Goal: Task Accomplishment & Management: Use online tool/utility

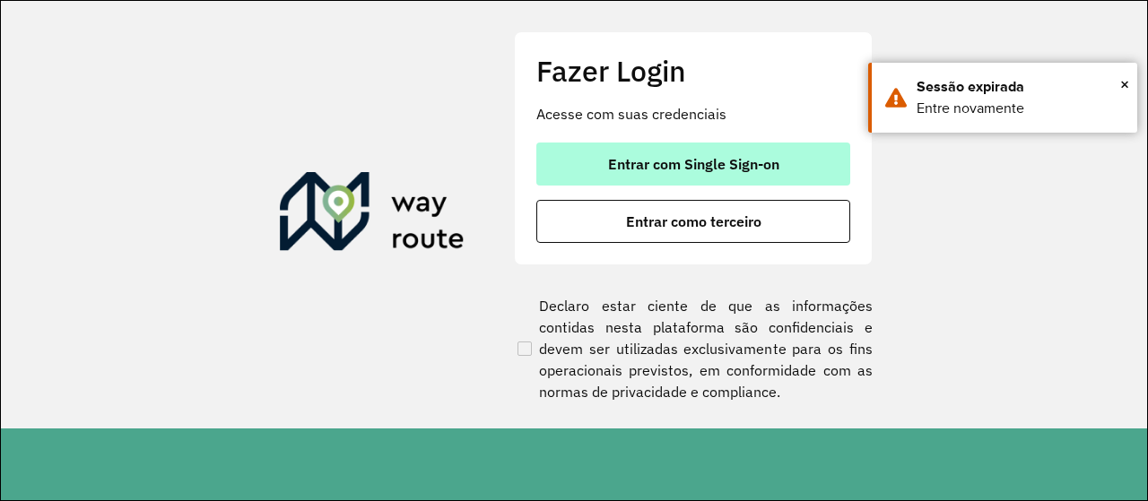
click at [748, 177] on button "Entrar com Single Sign-on" at bounding box center [693, 164] width 314 height 43
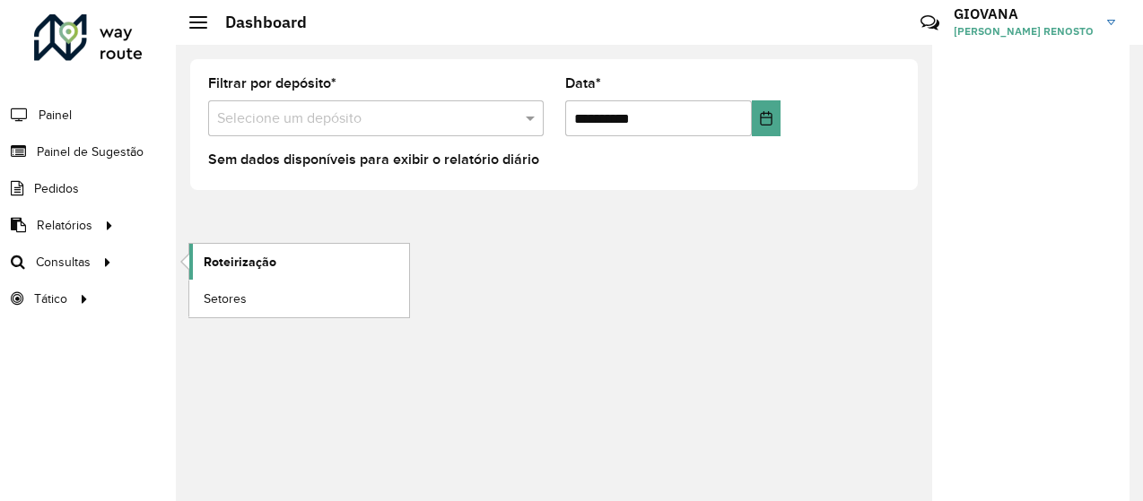
click at [299, 265] on link "Roteirização" at bounding box center [299, 262] width 220 height 36
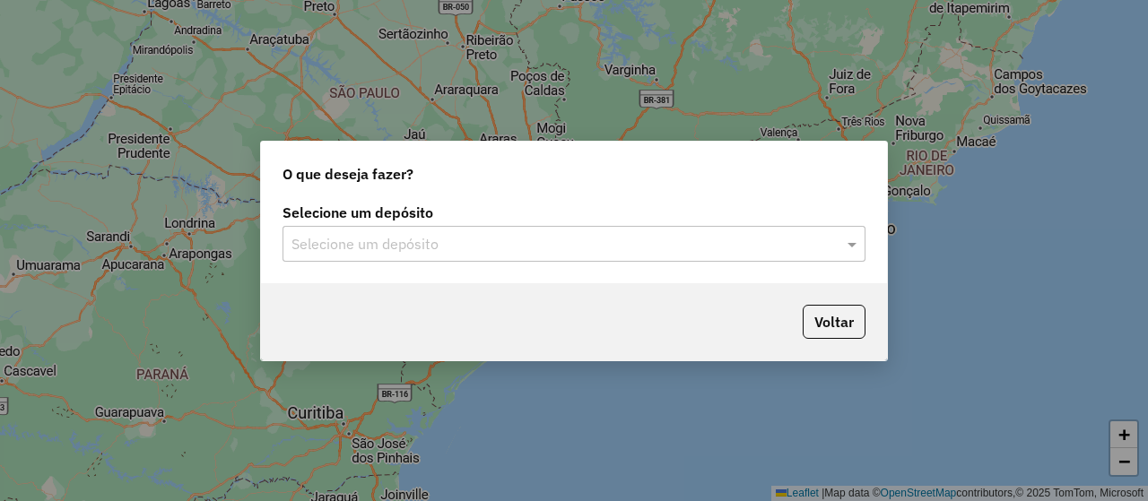
click at [552, 252] on input "text" at bounding box center [556, 245] width 529 height 22
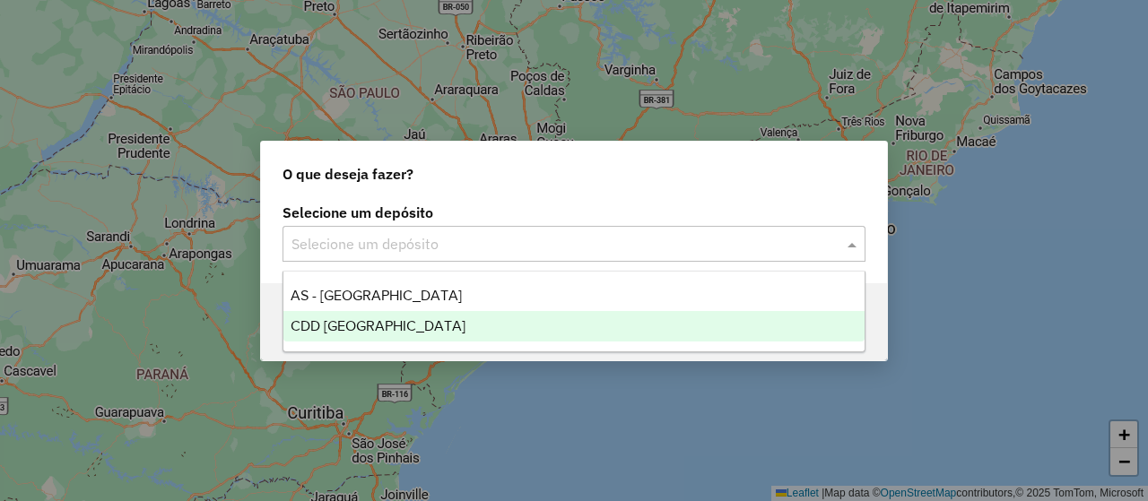
click at [390, 344] on ng-dropdown-panel "AS - Florianópolis CDD Florianópolis" at bounding box center [574, 312] width 583 height 82
click at [405, 332] on span "CDD Florianópolis" at bounding box center [378, 325] width 175 height 15
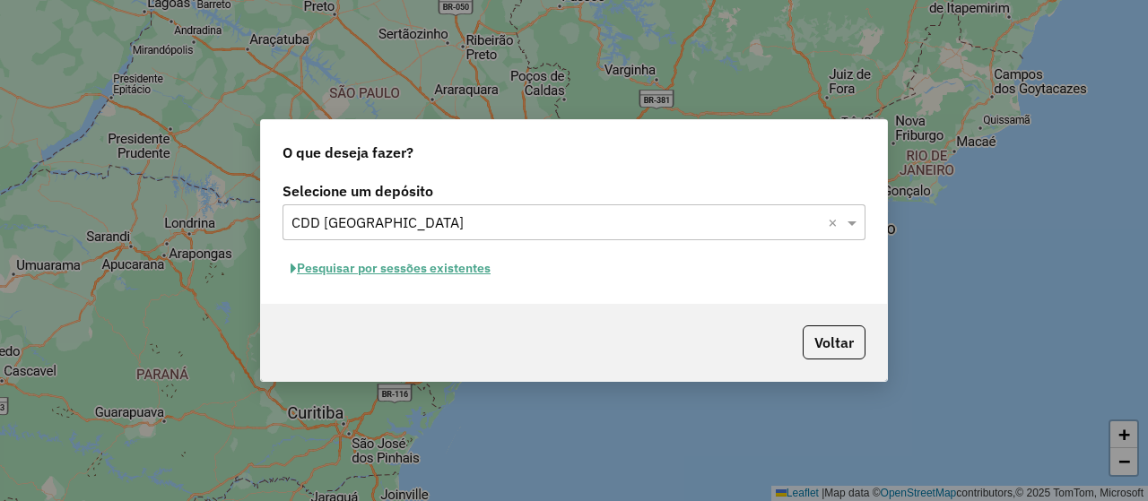
click at [438, 263] on button "Pesquisar por sessões existentes" at bounding box center [391, 269] width 216 height 28
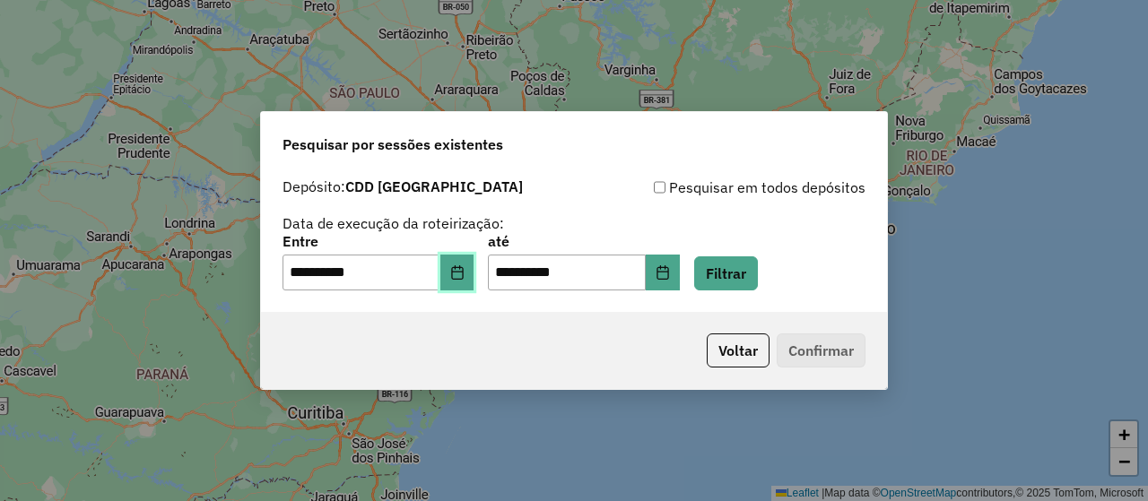
click at [463, 279] on icon "Choose Date" at bounding box center [457, 273] width 14 height 14
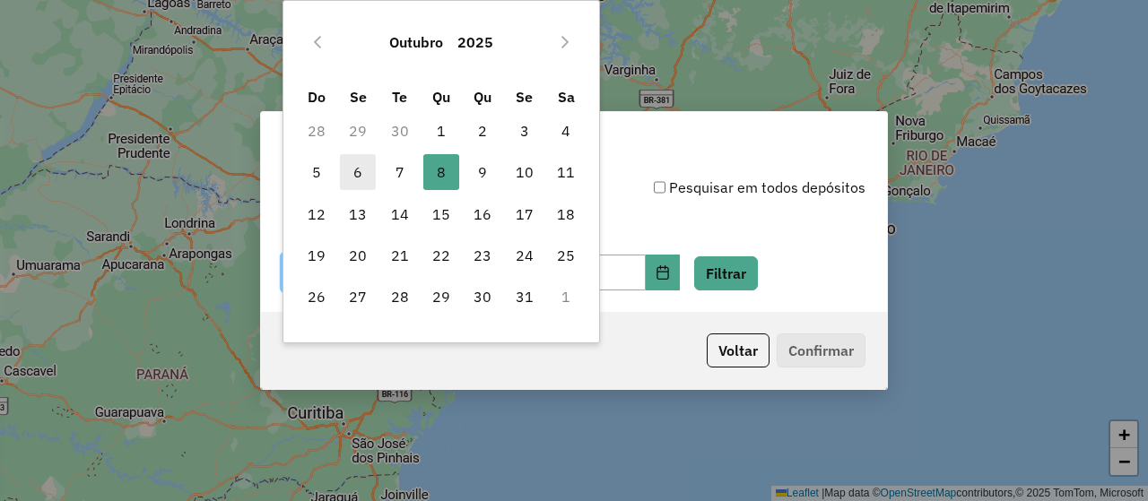
click at [353, 175] on span "6" at bounding box center [358, 172] width 36 height 36
type input "**********"
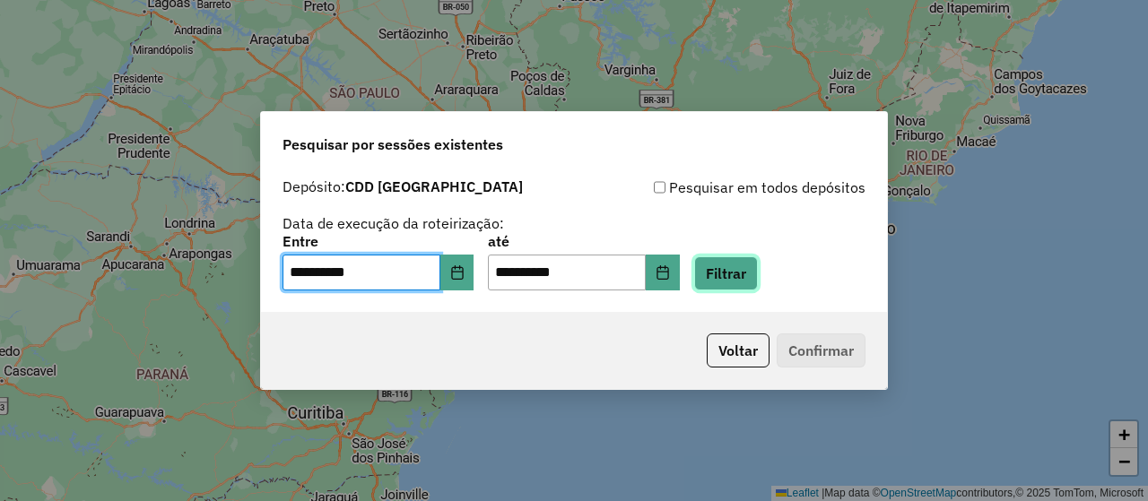
click at [751, 287] on button "Filtrar" at bounding box center [726, 274] width 64 height 34
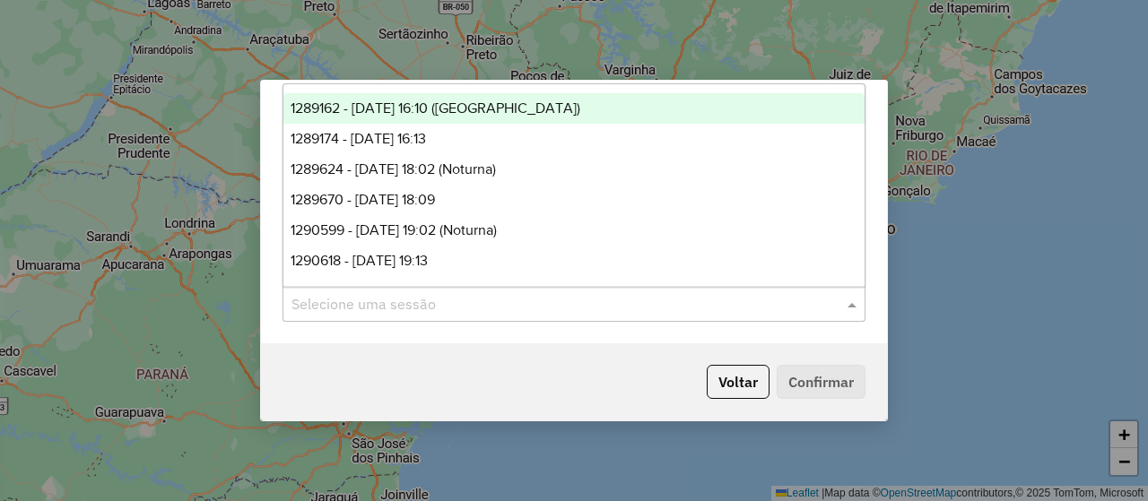
click at [532, 315] on div "Selecione uma sessão" at bounding box center [574, 304] width 583 height 36
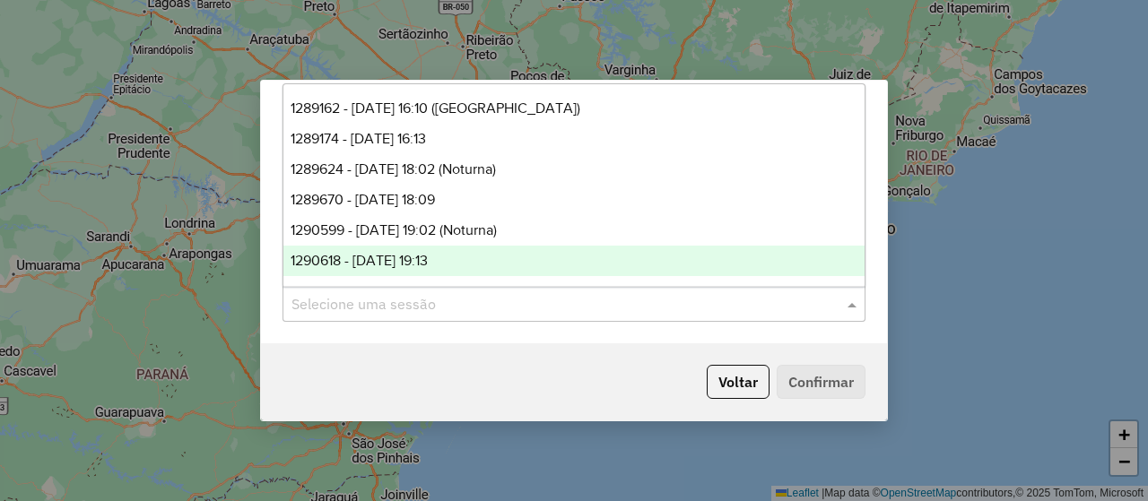
click at [506, 265] on div "1290618 - 08/10/2025 19:13" at bounding box center [573, 261] width 581 height 30
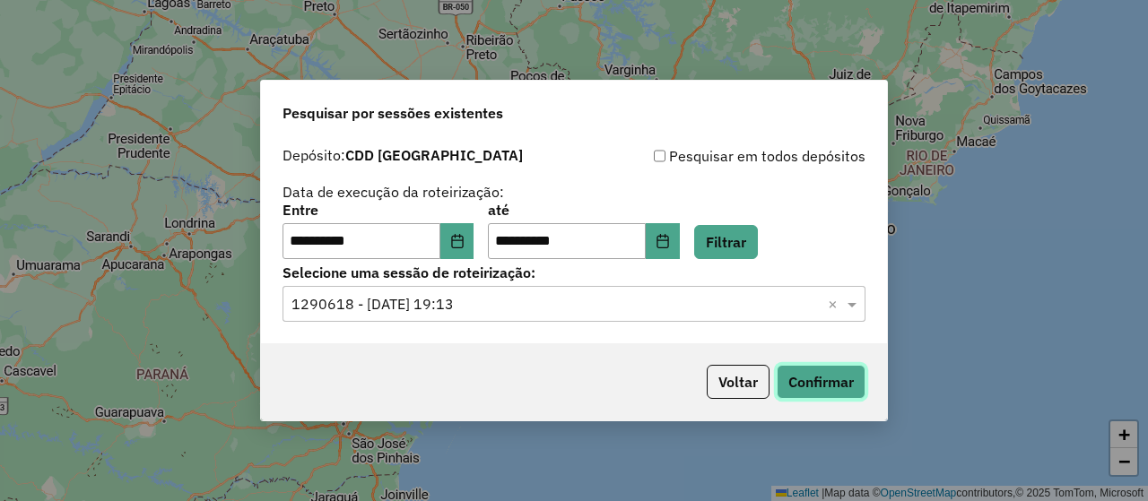
click at [834, 379] on button "Confirmar" at bounding box center [821, 382] width 89 height 34
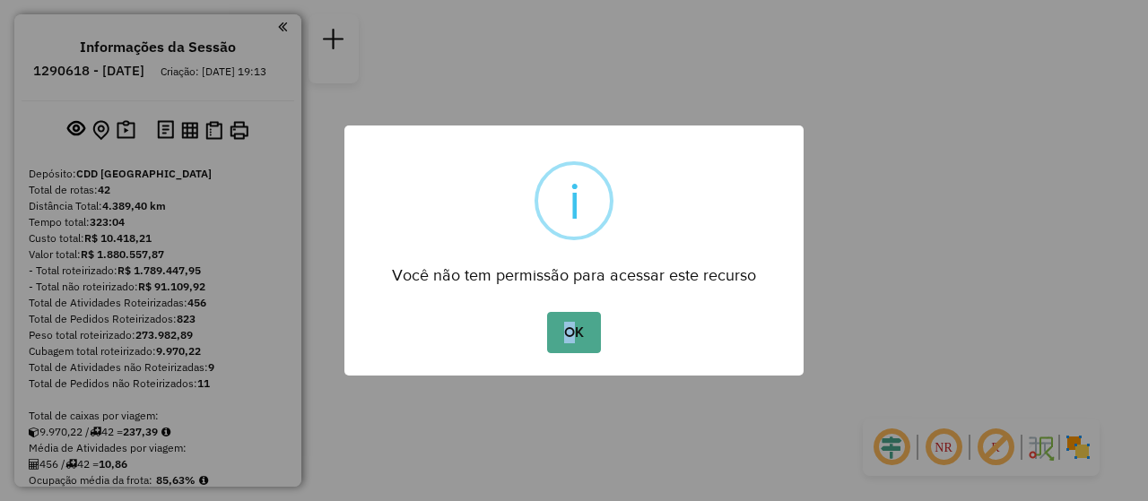
click at [570, 356] on div "OK No Cancel" at bounding box center [573, 333] width 459 height 50
click at [571, 350] on button "OK" at bounding box center [573, 332] width 53 height 41
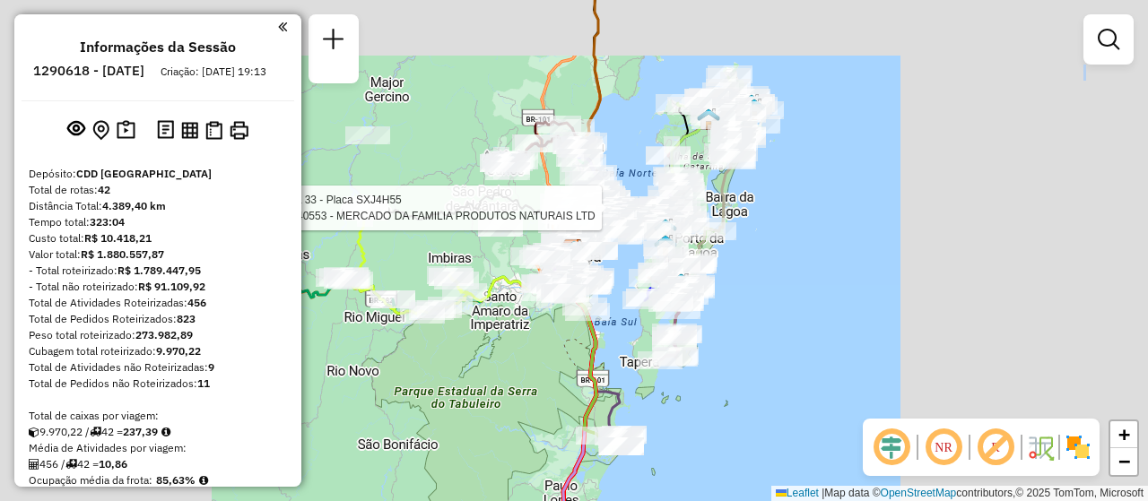
click at [623, 199] on div "Rota 33 - Placa SXJ4H55 05040553 - MERCADO DA FAMILIA PRODUTOS NATURAIS LTD Jan…" at bounding box center [574, 250] width 1148 height 501
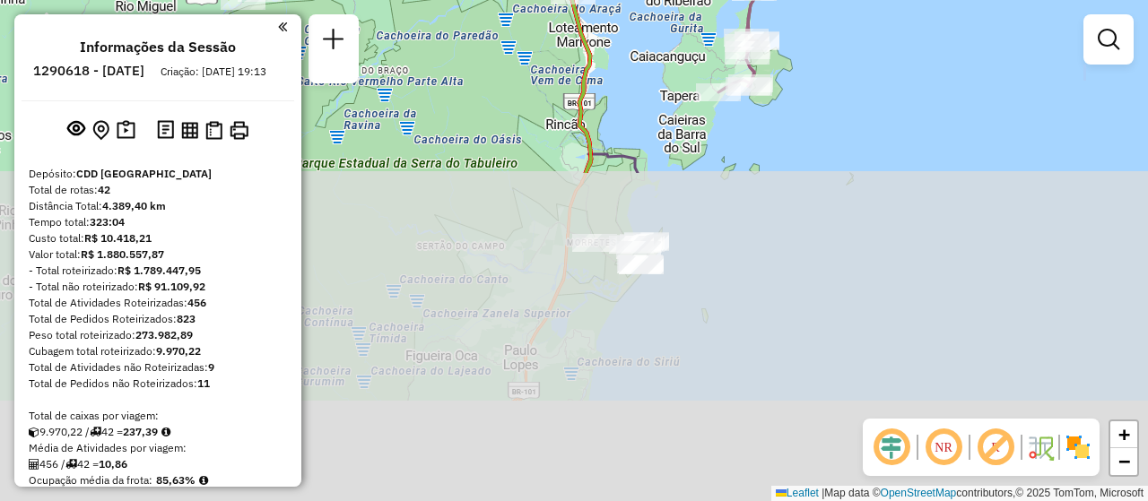
drag, startPoint x: 605, startPoint y: 421, endPoint x: 618, endPoint y: 4, distance: 417.3
click at [618, 4] on div "Janela de atendimento Grade de atendimento Capacidade Transportadoras Veículos …" at bounding box center [574, 250] width 1148 height 501
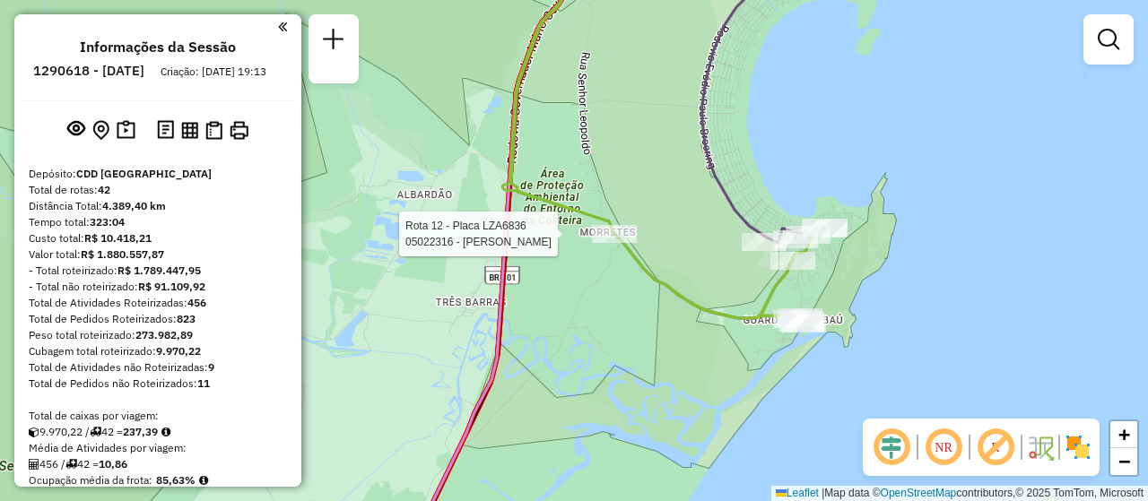
select select "**********"
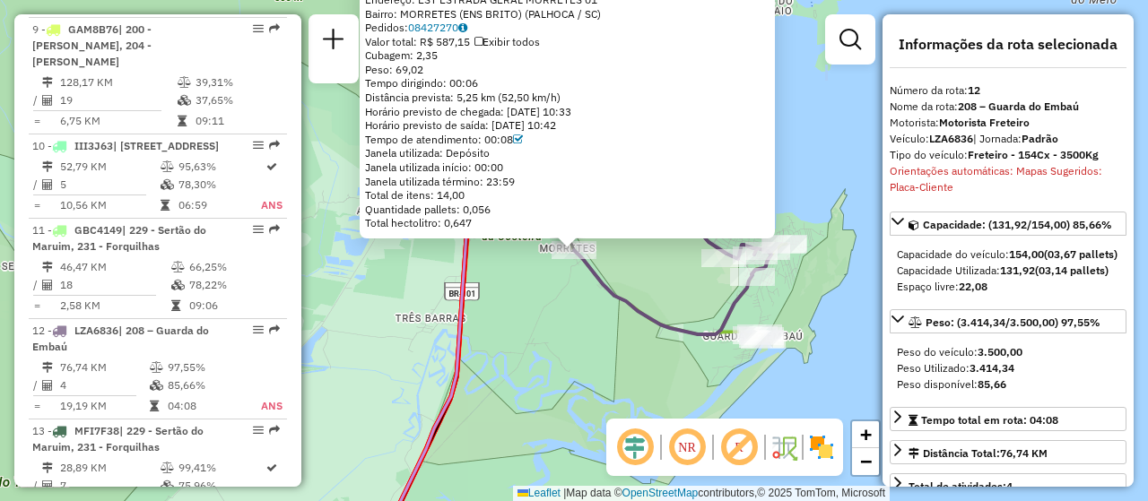
scroll to position [1818, 0]
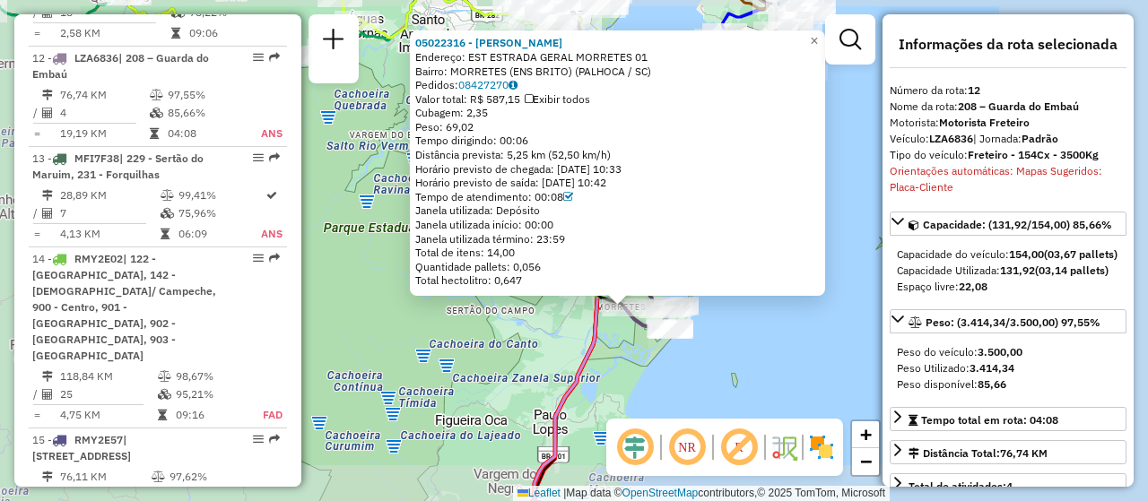
drag, startPoint x: 675, startPoint y: 365, endPoint x: 716, endPoint y: 367, distance: 40.4
click at [675, 367] on div "05022316 - [PERSON_NAME]: EST ESTRADA GERAL MORRETES 01 Bairro: MORRETES (ENS B…" at bounding box center [574, 250] width 1148 height 501
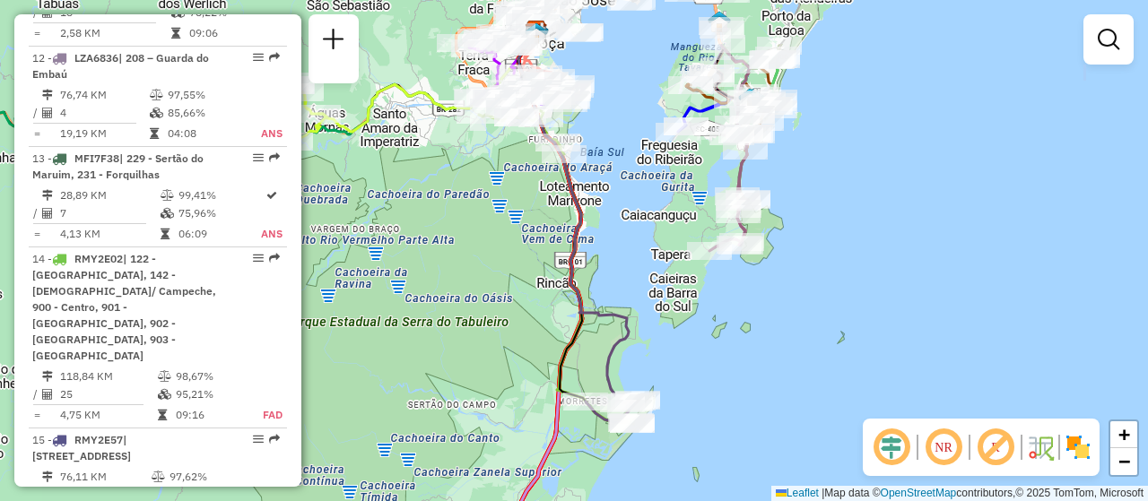
drag, startPoint x: 726, startPoint y: 365, endPoint x: 687, endPoint y: 459, distance: 101.8
click at [687, 459] on div "Janela de atendimento Grade de atendimento Capacidade Transportadoras Veículos …" at bounding box center [574, 250] width 1148 height 501
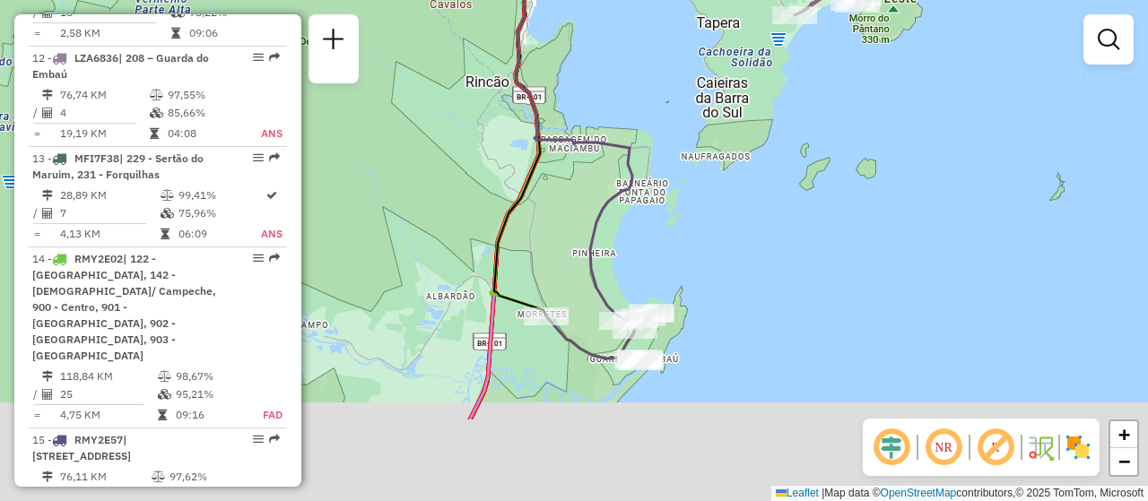
drag, startPoint x: 612, startPoint y: 410, endPoint x: 597, endPoint y: 270, distance: 140.8
click at [597, 270] on icon at bounding box center [563, 68] width 137 height 501
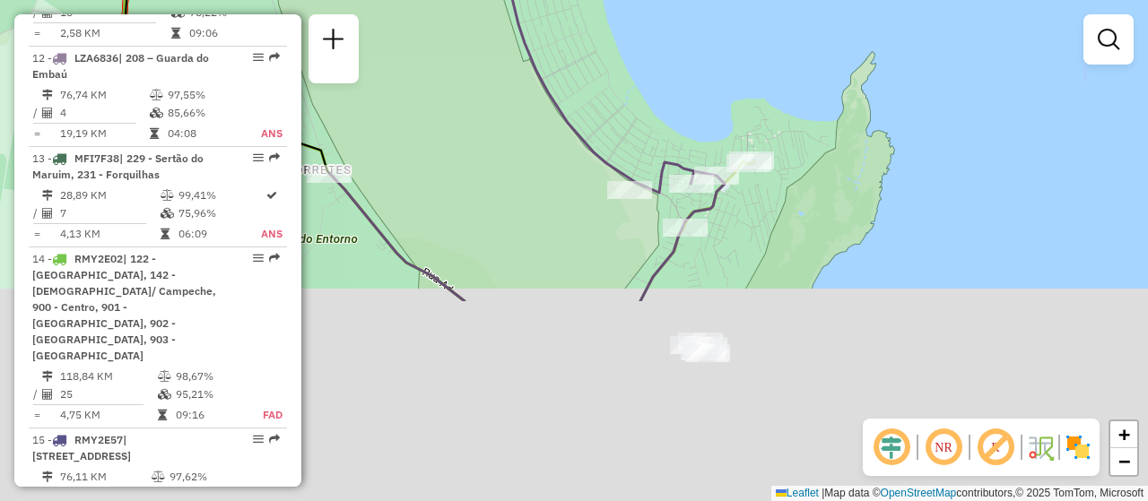
drag, startPoint x: 639, startPoint y: 379, endPoint x: 576, endPoint y: 129, distance: 258.0
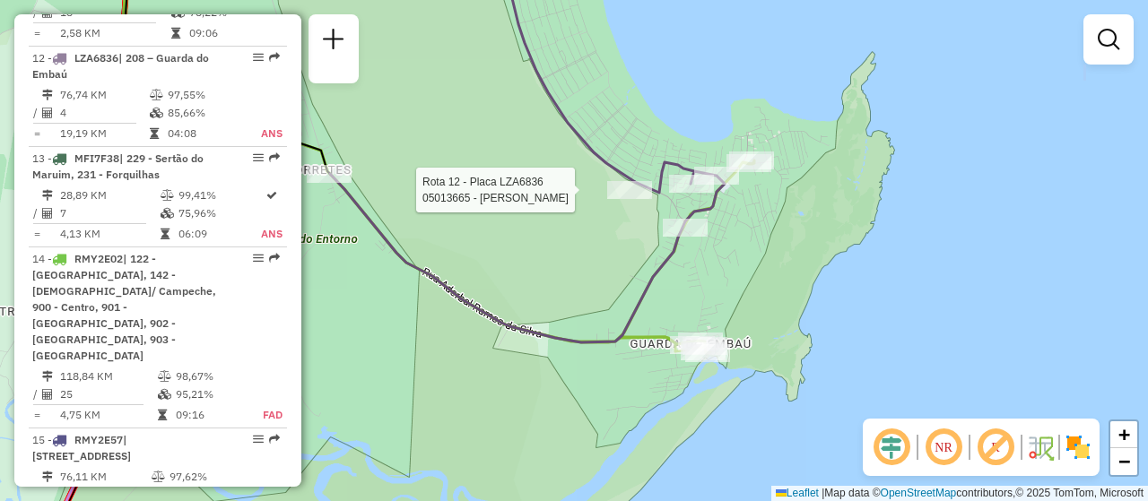
select select "**********"
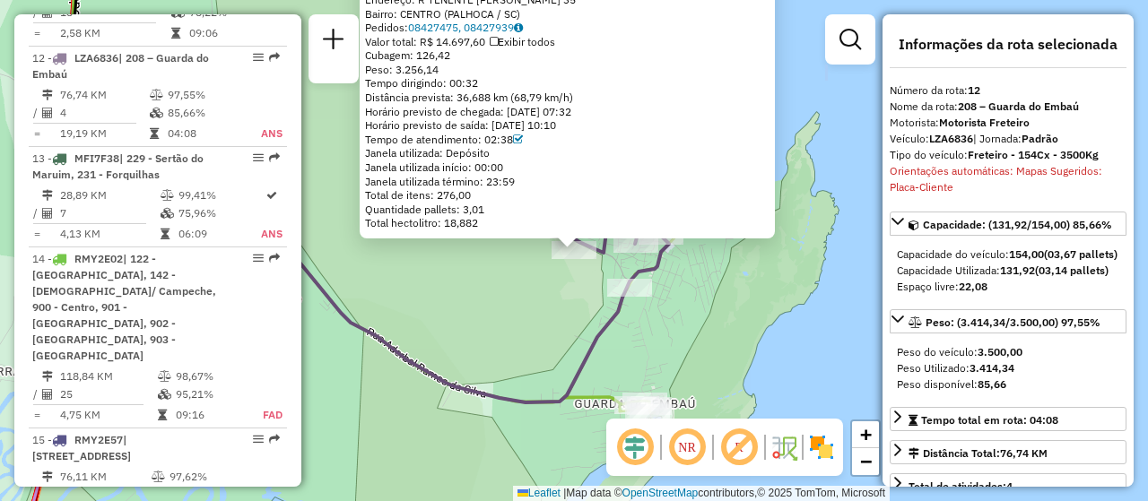
drag, startPoint x: 487, startPoint y: 256, endPoint x: 510, endPoint y: 449, distance: 195.2
click at [510, 449] on div "05013665 - MANOEL FRANCISCO DOS Tipo de cliente: 15 - Somente Spot (S) Dia de a…" at bounding box center [574, 250] width 1148 height 501
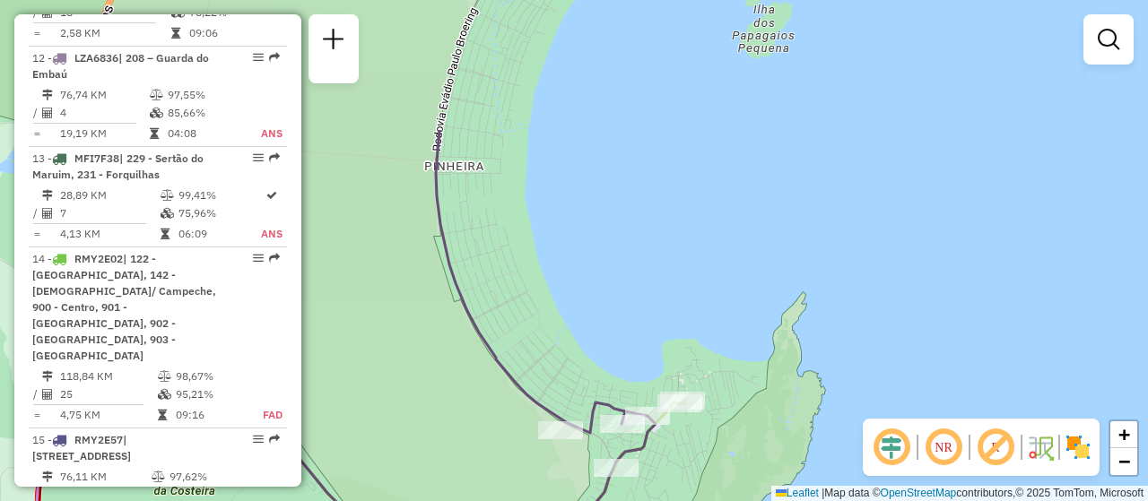
drag, startPoint x: 518, startPoint y: 356, endPoint x: 505, endPoint y: 536, distance: 180.8
click at [505, 501] on html "Aguarde... Pop-up bloqueado! Seu navegador bloqueou automáticamente a abertura …" at bounding box center [574, 250] width 1148 height 501
select select "**********"
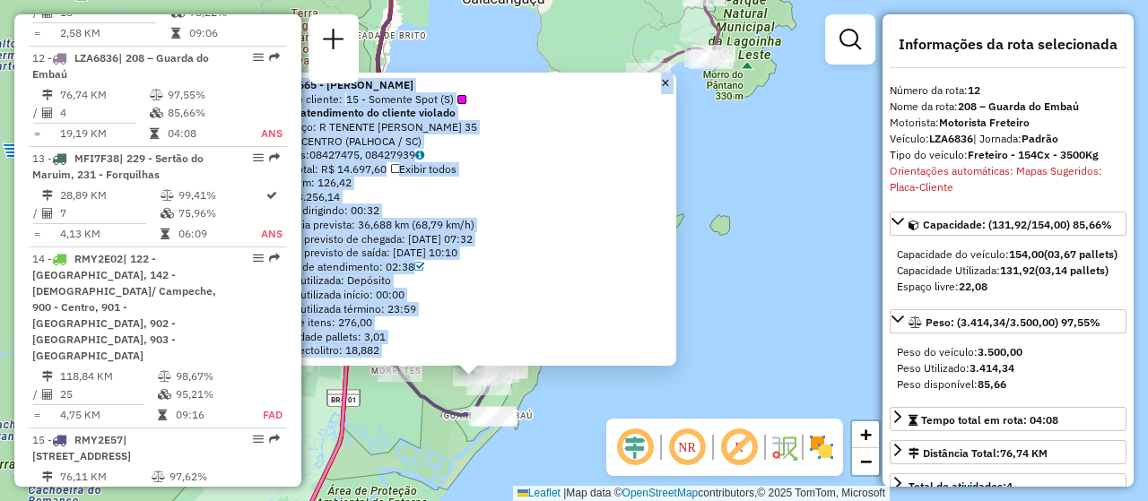
click at [784, 357] on div "05013665 - MANOEL FRANCISCO DOS Tipo de cliente: 15 - Somente Spot (S) Dia de a…" at bounding box center [574, 250] width 1148 height 501
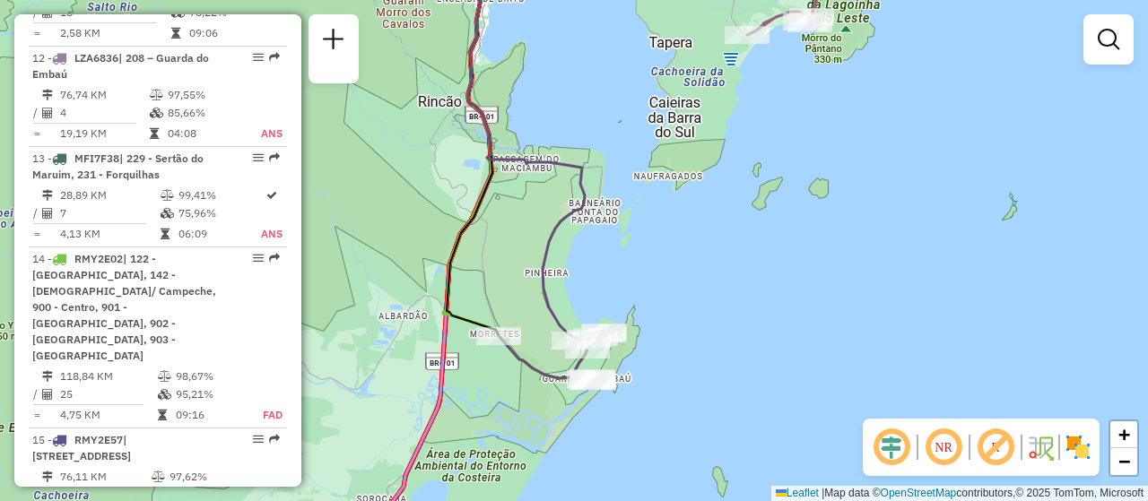
drag, startPoint x: 698, startPoint y: 362, endPoint x: 797, endPoint y: 326, distance: 105.3
click at [797, 326] on div "Janela de atendimento Grade de atendimento Capacidade Transportadoras Veículos …" at bounding box center [574, 250] width 1148 height 501
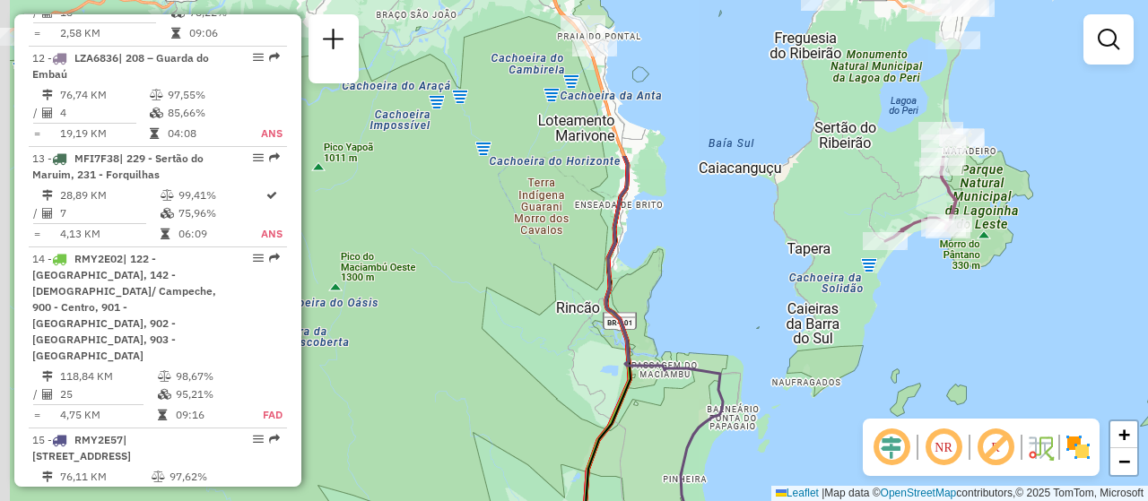
drag, startPoint x: 591, startPoint y: 230, endPoint x: 757, endPoint y: 422, distance: 253.7
click at [778, 467] on div "Janela de atendimento Grade de atendimento Capacidade Transportadoras Veículos …" at bounding box center [574, 250] width 1148 height 501
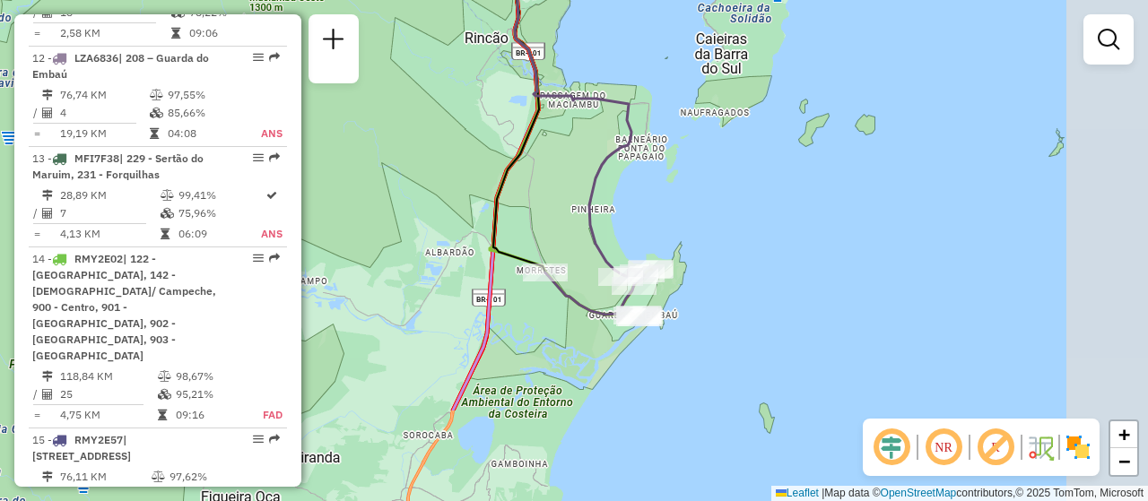
drag, startPoint x: 666, startPoint y: 412, endPoint x: 586, endPoint y: 272, distance: 161.1
click at [586, 272] on icon at bounding box center [594, 292] width 99 height 45
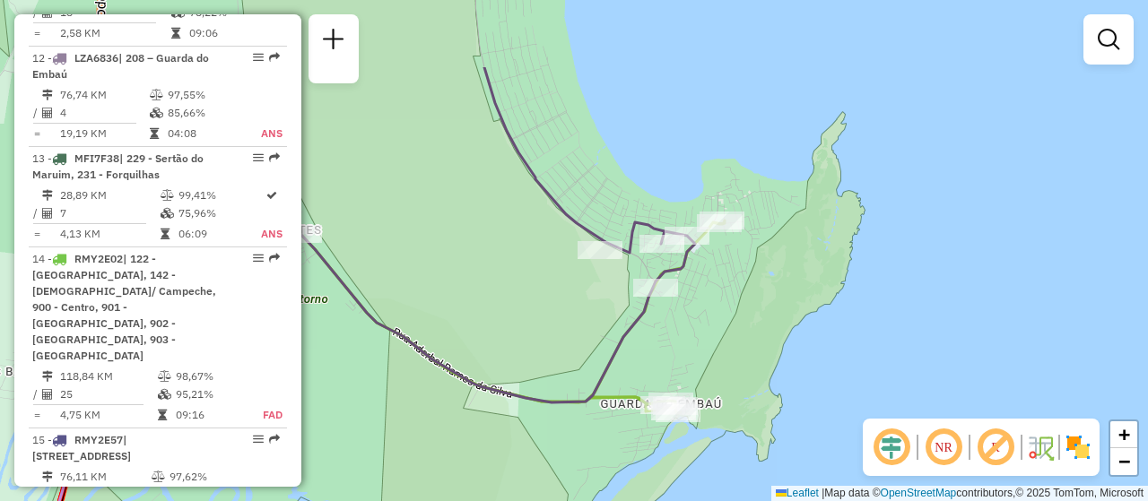
drag, startPoint x: 644, startPoint y: 209, endPoint x: 641, endPoint y: 259, distance: 50.3
click at [736, 327] on div "Janela de atendimento Grade de atendimento Capacidade Transportadoras Veículos …" at bounding box center [574, 250] width 1148 height 501
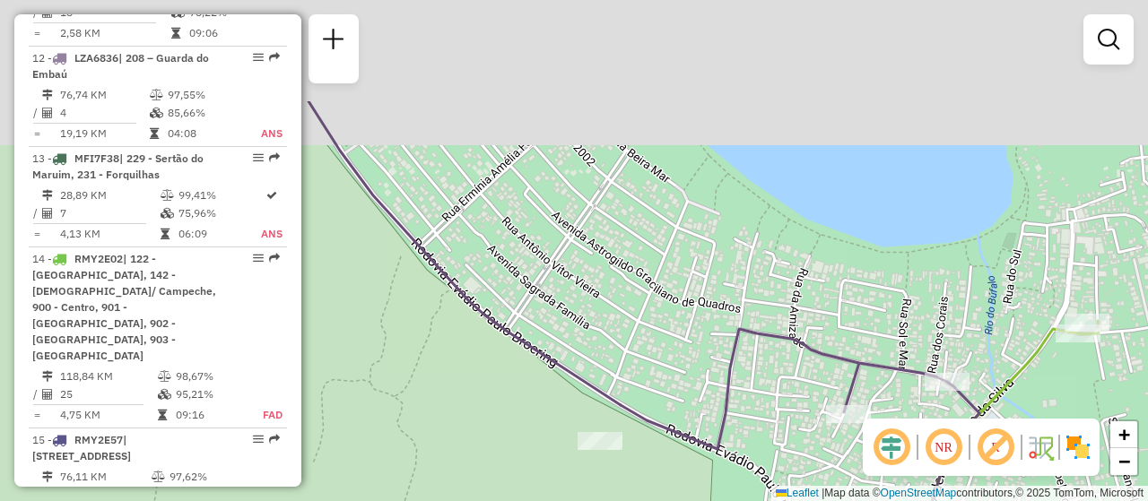
drag, startPoint x: 610, startPoint y: 192, endPoint x: 646, endPoint y: 347, distance: 159.3
click at [646, 347] on div "Janela de atendimento Grade de atendimento Capacidade Transportadoras Veículos …" at bounding box center [574, 250] width 1148 height 501
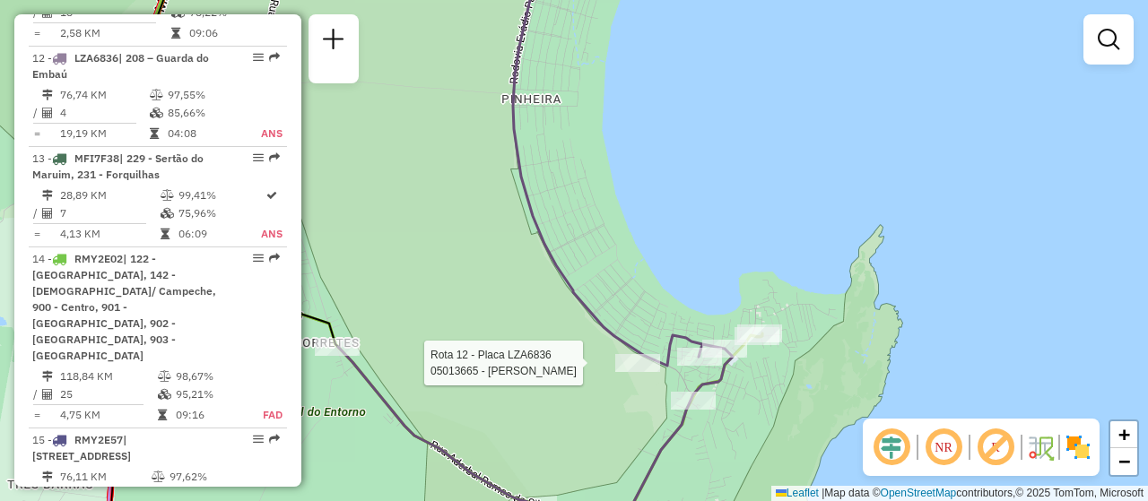
select select "**********"
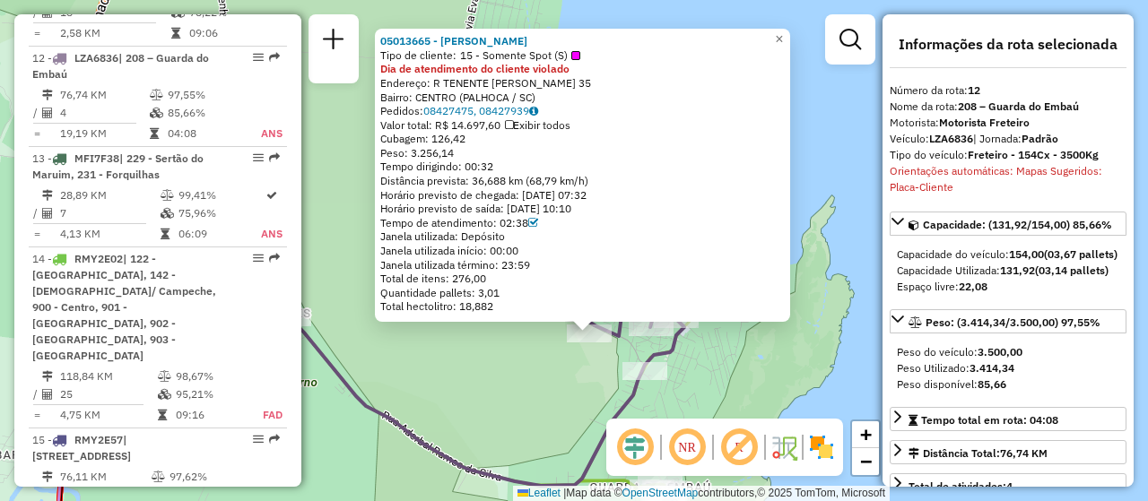
drag, startPoint x: 499, startPoint y: 310, endPoint x: 519, endPoint y: 411, distance: 102.6
click at [519, 411] on div "05013665 - MANOEL FRANCISCO DOS Tipo de cliente: 15 - Somente Spot (S) Dia de a…" at bounding box center [574, 250] width 1148 height 501
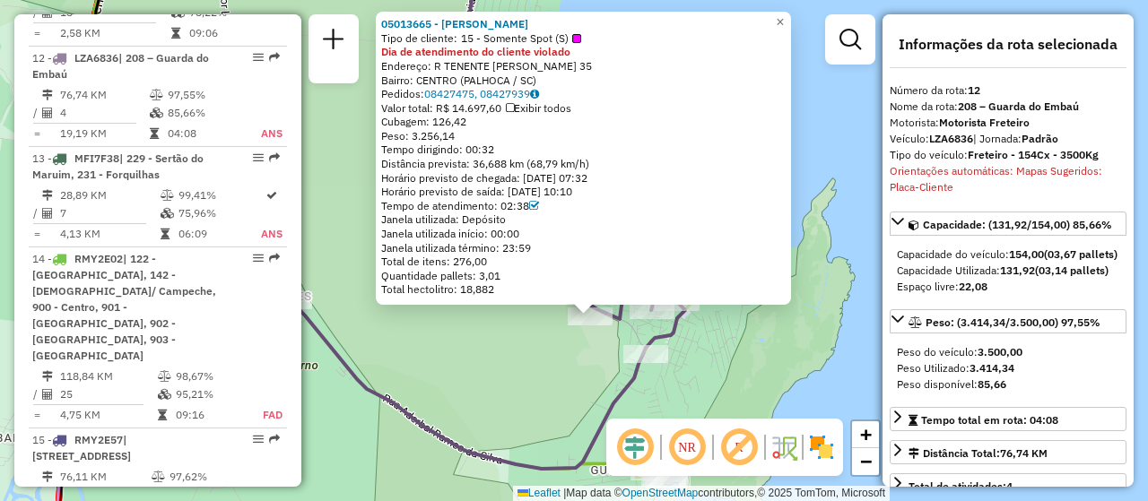
drag, startPoint x: 518, startPoint y: 409, endPoint x: 511, endPoint y: 280, distance: 129.3
click at [511, 280] on div "05013665 - MANOEL FRANCISCO DOS Tipo de cliente: 15 - Somente Spot (S) Dia de a…" at bounding box center [574, 250] width 1148 height 501
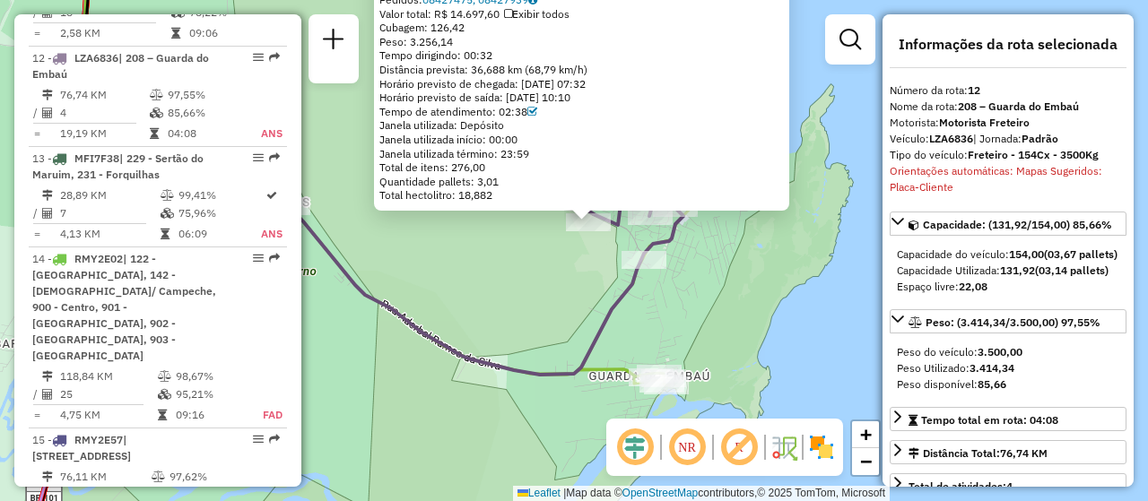
click at [494, 318] on div "05013665 - MANOEL FRANCISCO DOS Tipo de cliente: 15 - Somente Spot (S) Dia de a…" at bounding box center [574, 250] width 1148 height 501
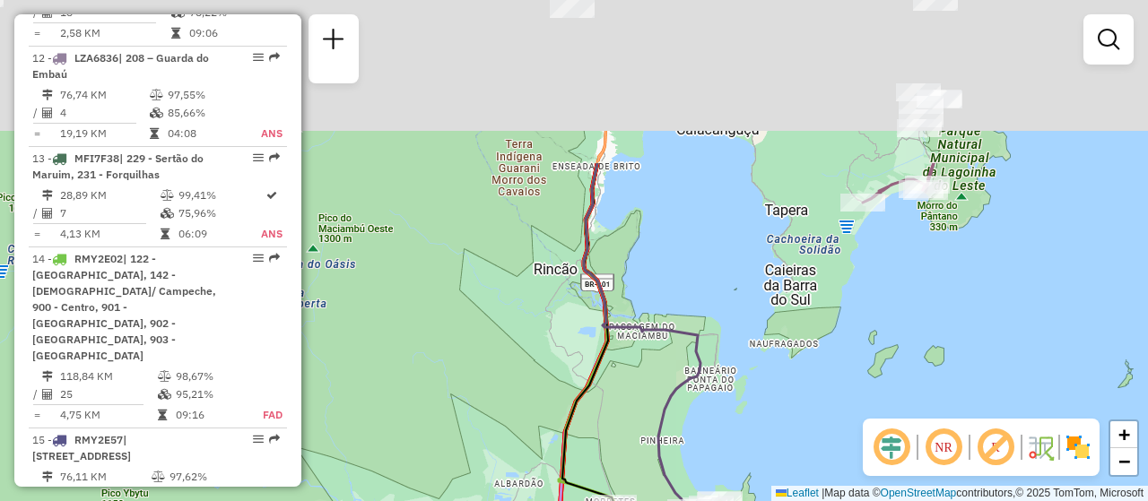
drag, startPoint x: 604, startPoint y: 234, endPoint x: 696, endPoint y: 443, distance: 228.5
click at [701, 456] on div "Janela de atendimento Grade de atendimento Capacidade Transportadoras Veículos …" at bounding box center [574, 250] width 1148 height 501
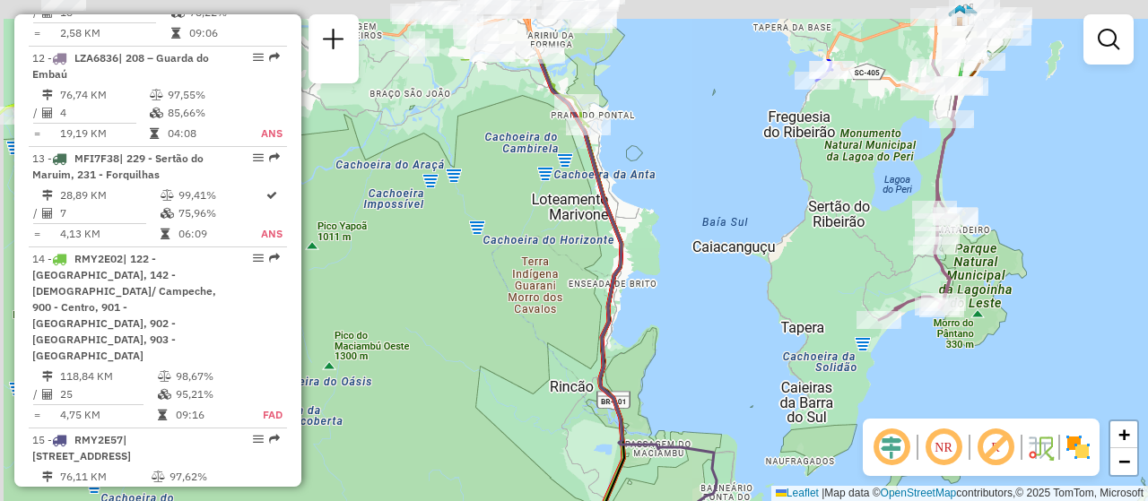
drag, startPoint x: 652, startPoint y: 294, endPoint x: 666, endPoint y: 404, distance: 110.3
click at [666, 404] on div "Janela de atendimento Grade de atendimento Capacidade Transportadoras Veículos …" at bounding box center [574, 250] width 1148 height 501
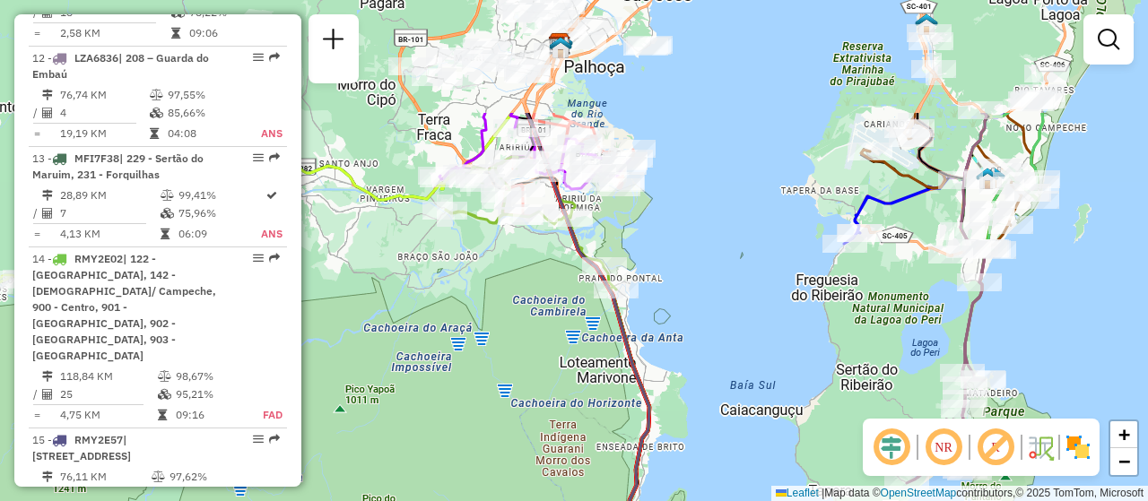
drag, startPoint x: 671, startPoint y: 293, endPoint x: 699, endPoint y: 449, distance: 158.5
click at [699, 449] on div "Janela de atendimento Grade de atendimento Capacidade Transportadoras Veículos …" at bounding box center [574, 250] width 1148 height 501
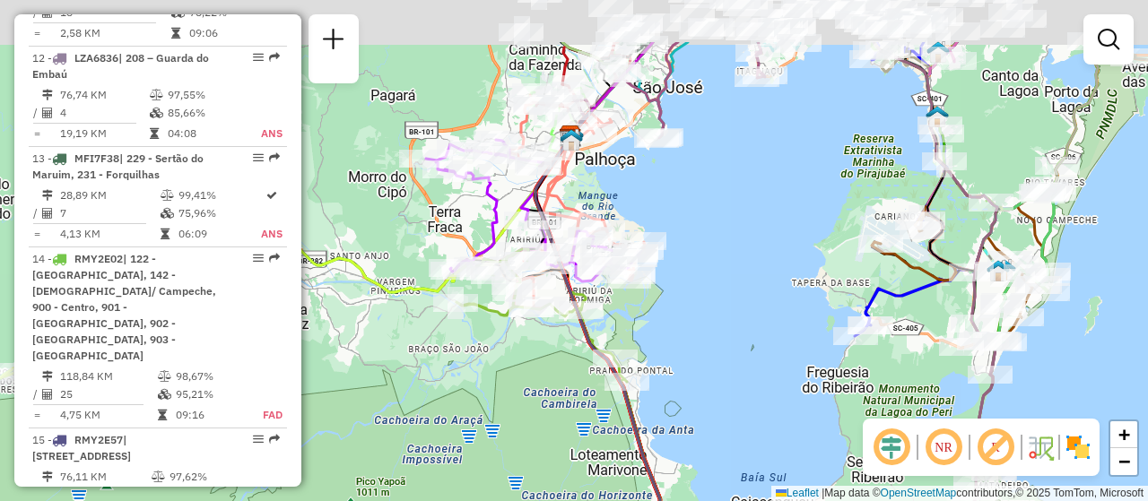
drag, startPoint x: 695, startPoint y: 310, endPoint x: 707, endPoint y: 424, distance: 114.5
click at [707, 424] on div "Janela de atendimento Grade de atendimento Capacidade Transportadoras Veículos …" at bounding box center [574, 250] width 1148 height 501
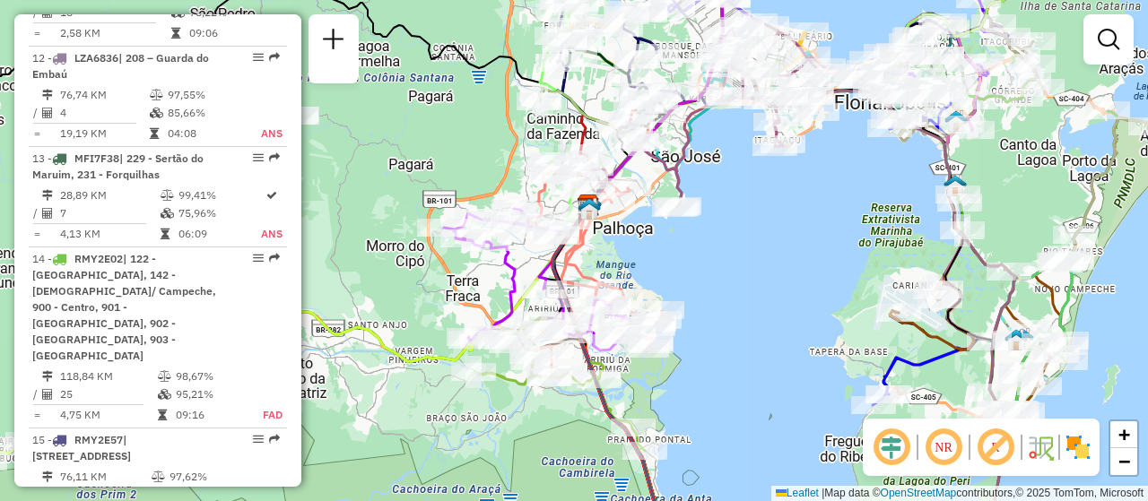
drag, startPoint x: 703, startPoint y: 404, endPoint x: 723, endPoint y: 478, distance: 77.0
click at [727, 479] on div "Janela de atendimento Grade de atendimento Capacidade Transportadoras Veículos …" at bounding box center [574, 250] width 1148 height 501
